Goal: Task Accomplishment & Management: Use online tool/utility

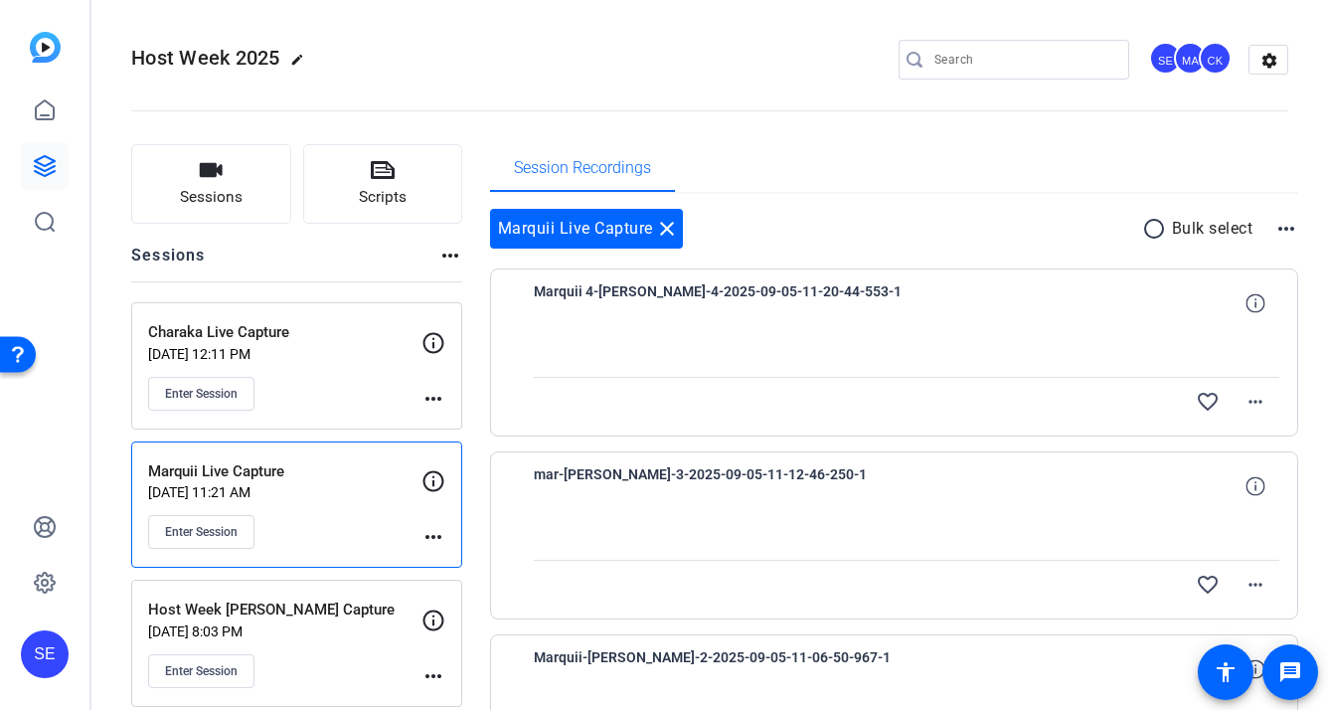
click at [333, 480] on p "Marquii Live Capture" at bounding box center [284, 471] width 273 height 23
click at [232, 183] on button "Sessions" at bounding box center [211, 184] width 160 height 80
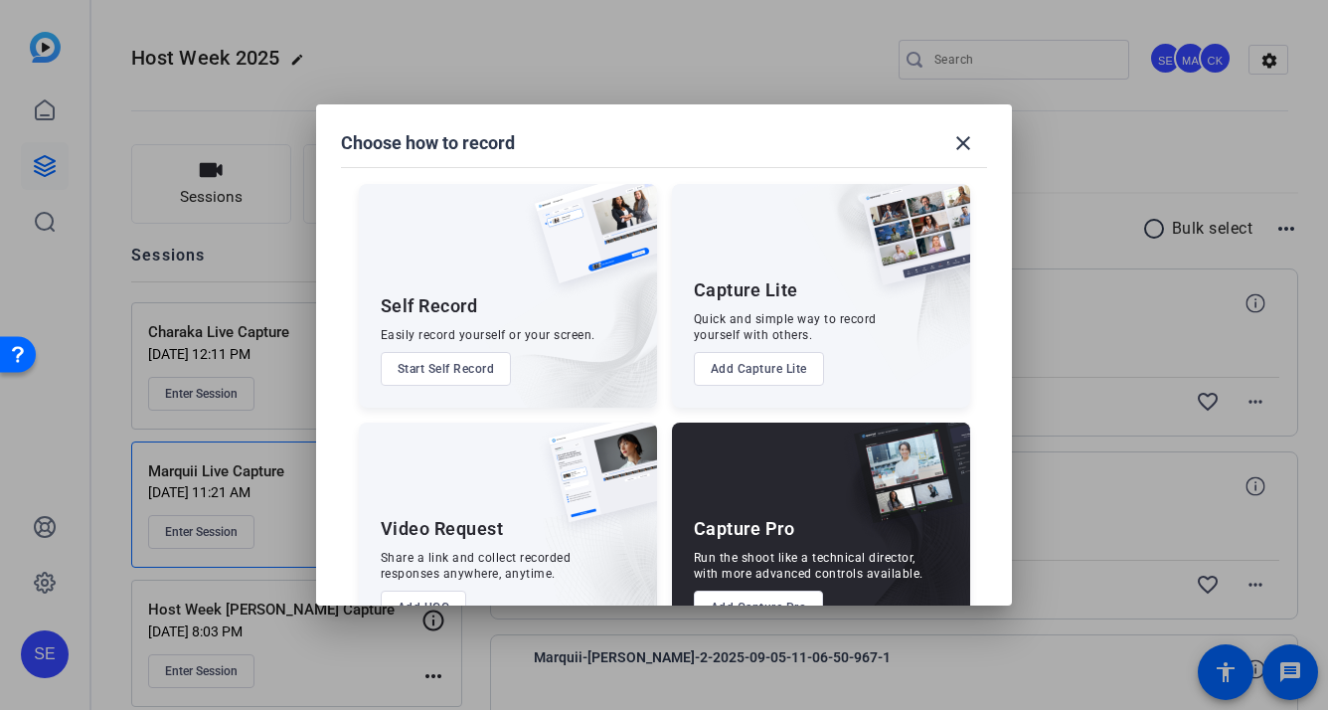
scroll to position [61, 0]
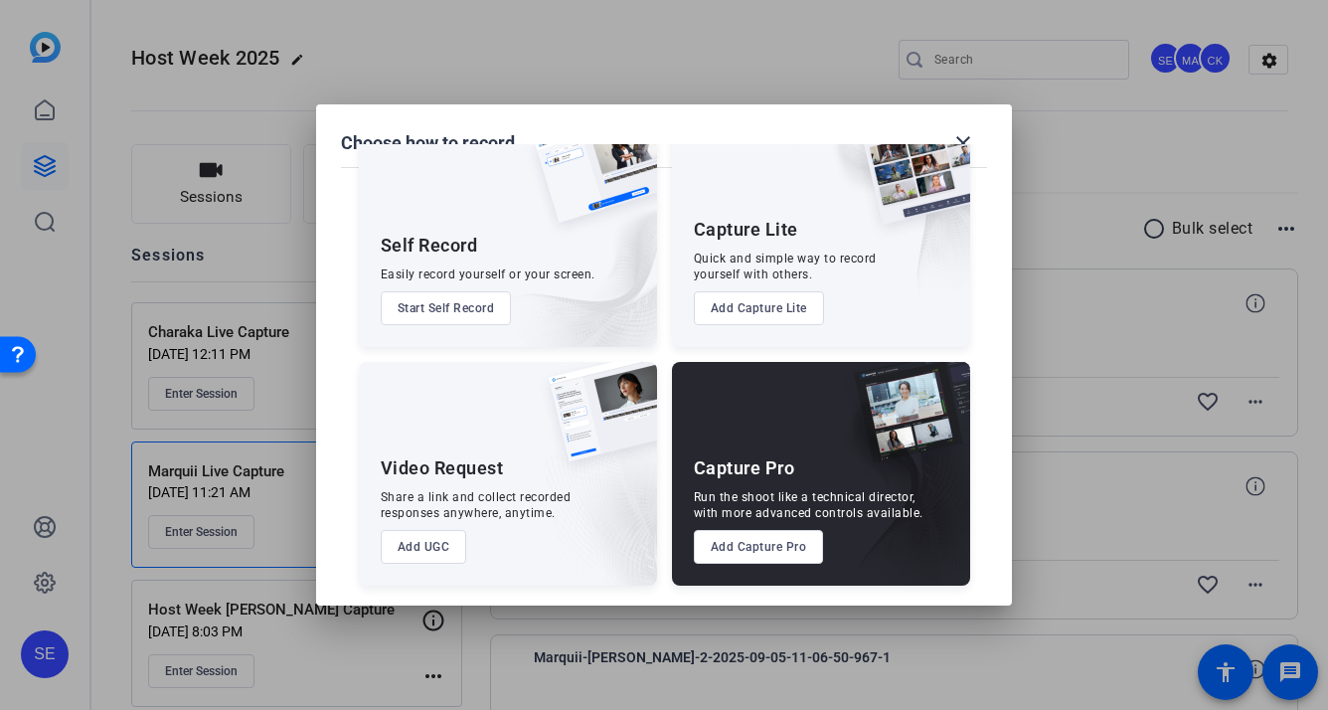
click at [769, 549] on button "Add Capture Pro" at bounding box center [759, 547] width 130 height 34
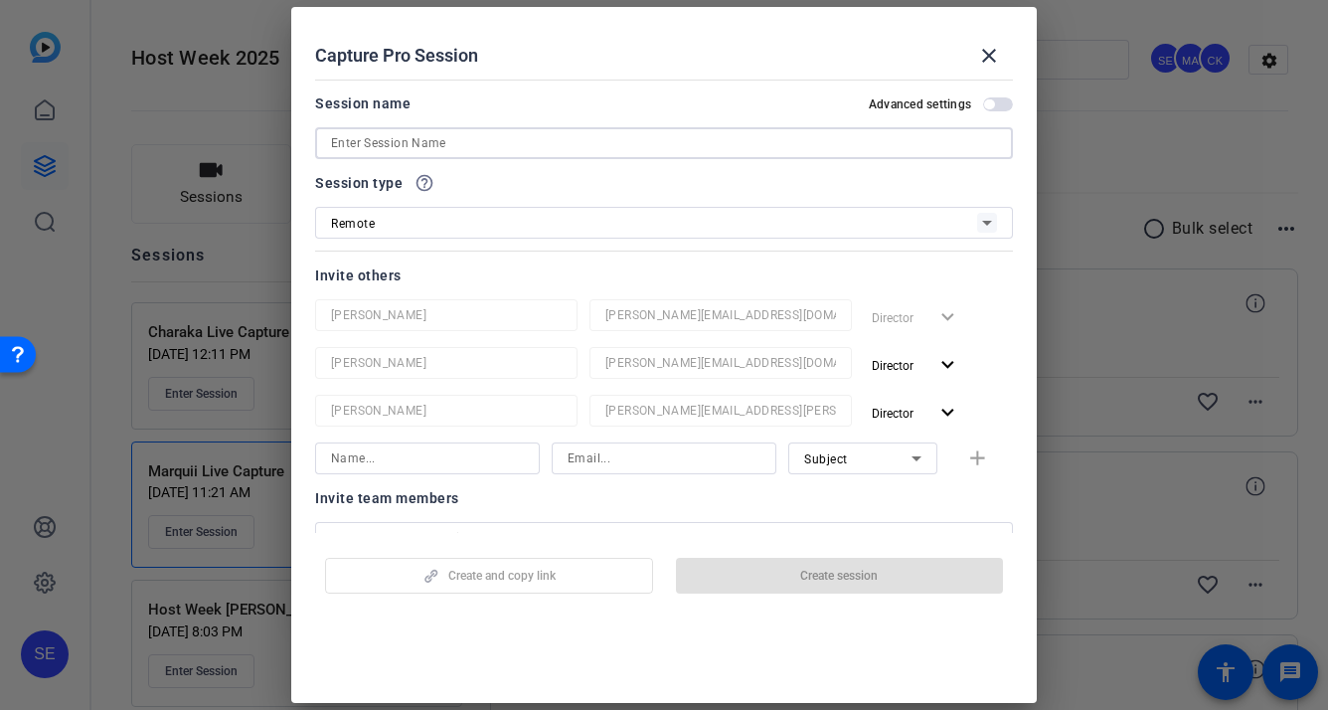
click at [514, 145] on input at bounding box center [664, 143] width 666 height 24
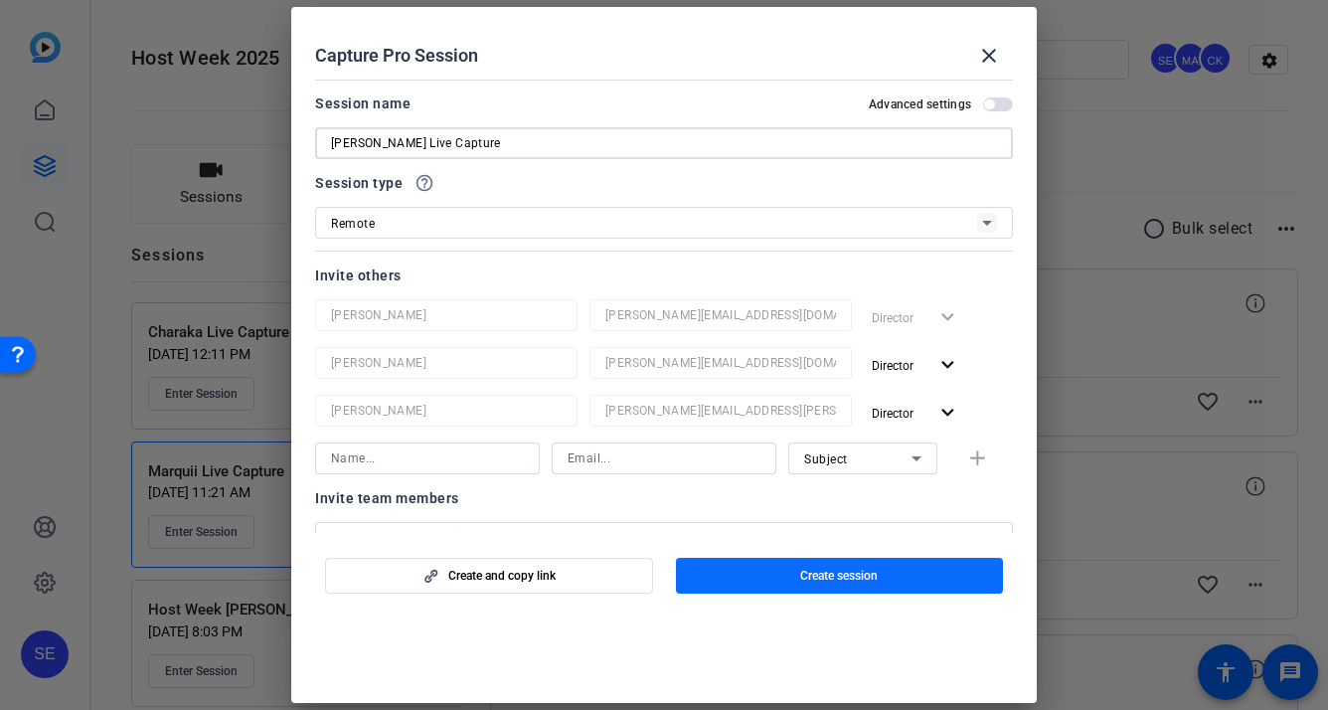
type input "[PERSON_NAME] Live Capture"
click at [756, 576] on span "button" at bounding box center [840, 576] width 328 height 48
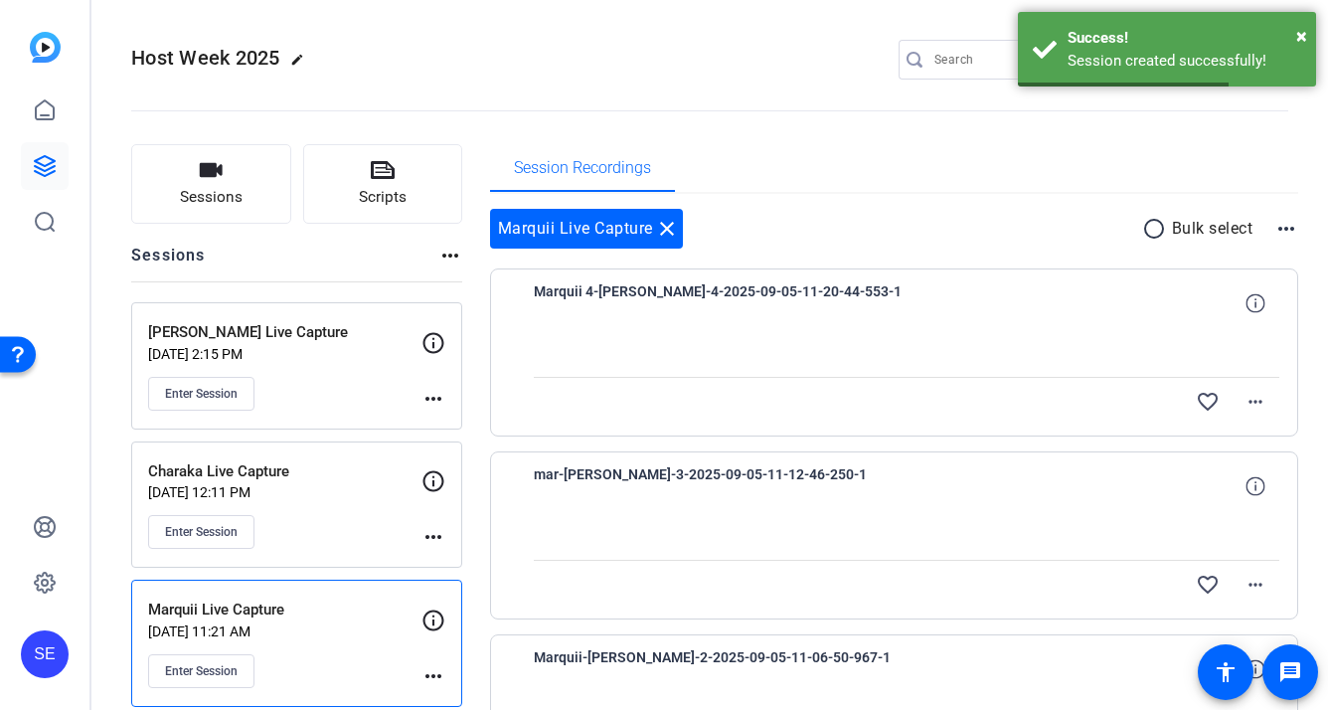
click at [442, 395] on mat-icon "more_horiz" at bounding box center [433, 399] width 24 height 24
click at [463, 424] on span "Edit Session" at bounding box center [482, 427] width 90 height 24
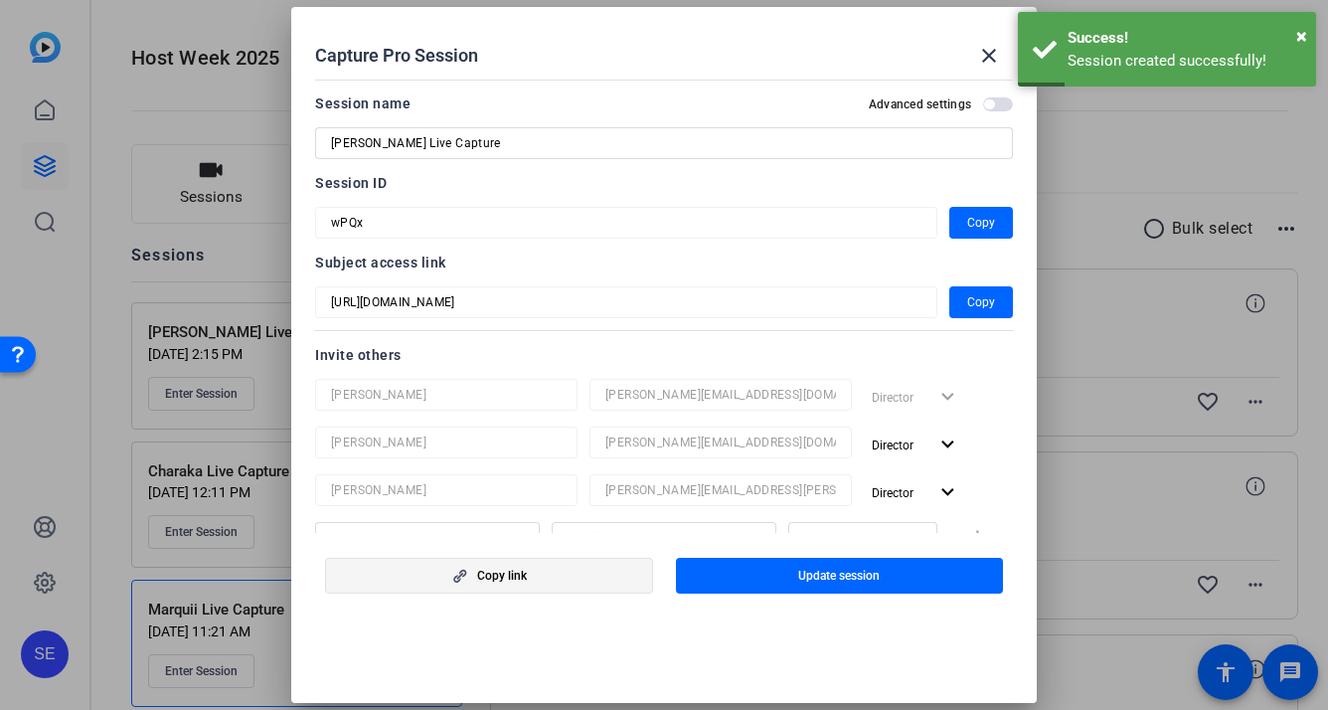
click at [571, 584] on span "button" at bounding box center [489, 576] width 326 height 48
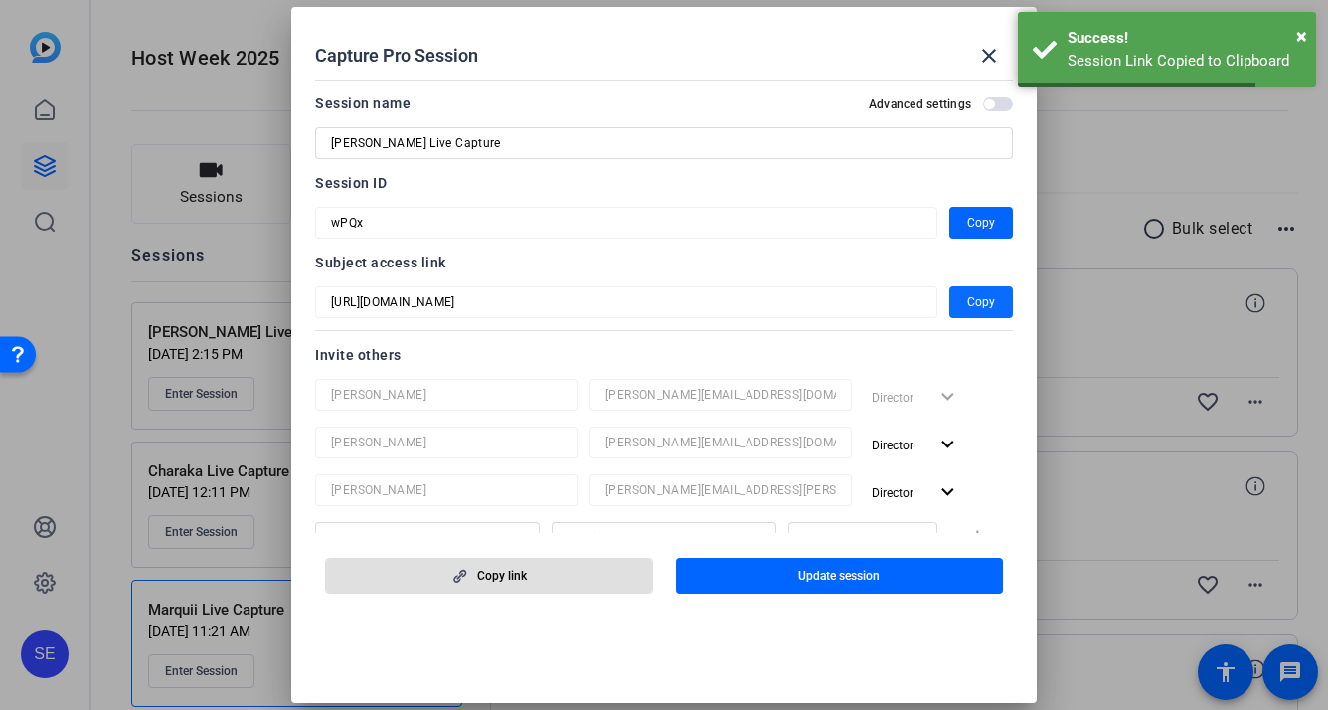
click at [989, 291] on span "Copy" at bounding box center [981, 302] width 28 height 24
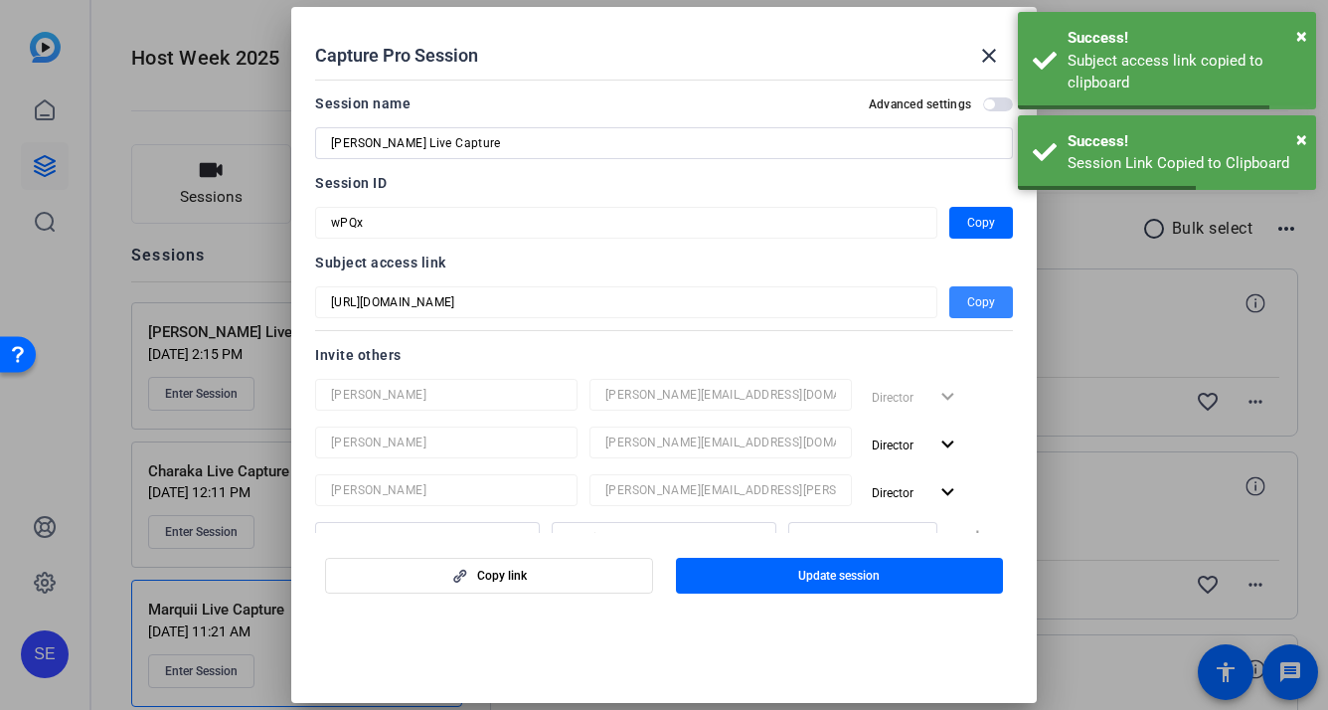
click at [982, 305] on span "Copy" at bounding box center [981, 302] width 28 height 24
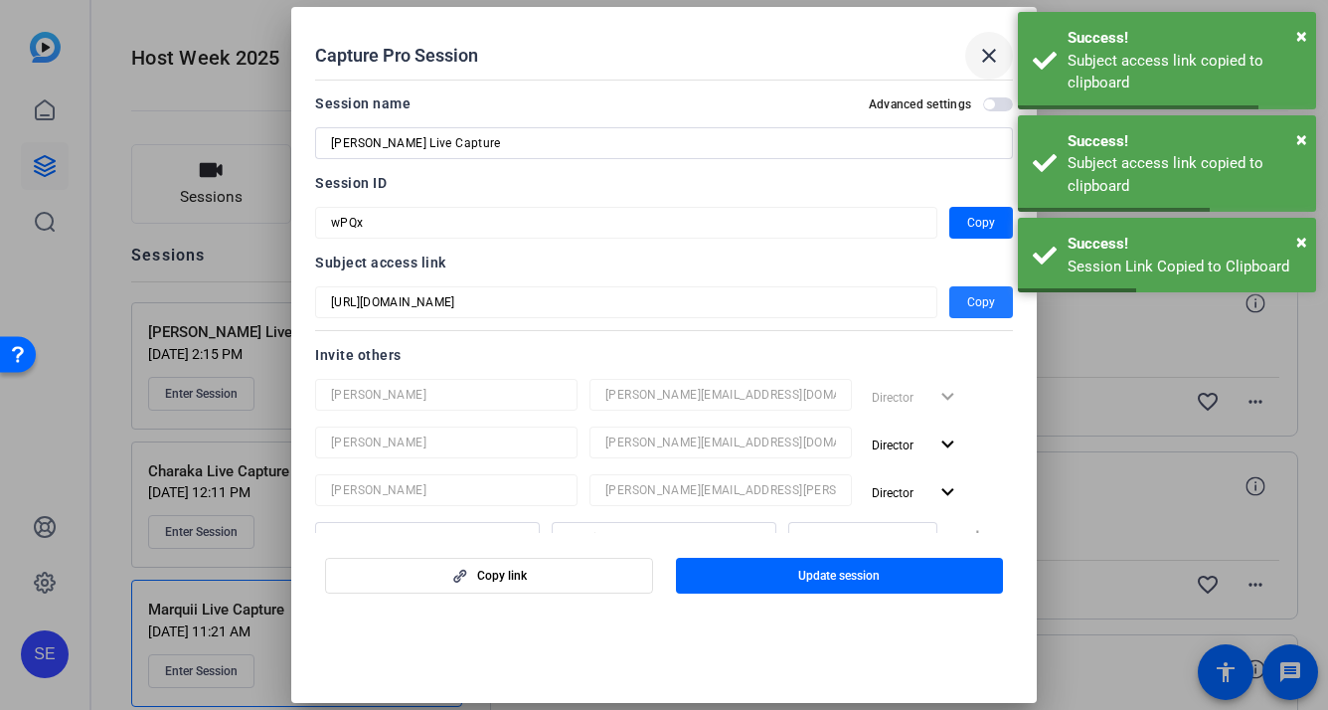
click at [994, 52] on mat-icon "close" at bounding box center [989, 56] width 24 height 24
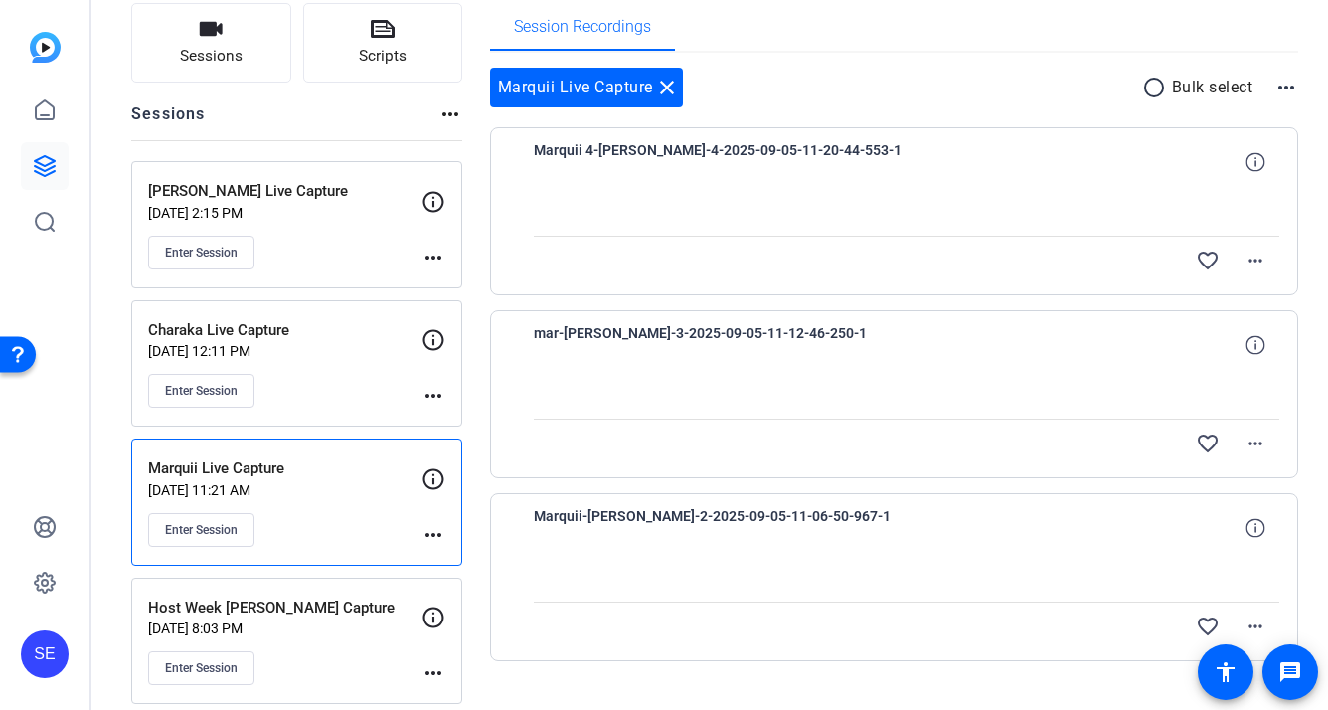
scroll to position [229, 0]
